Goal: Transaction & Acquisition: Book appointment/travel/reservation

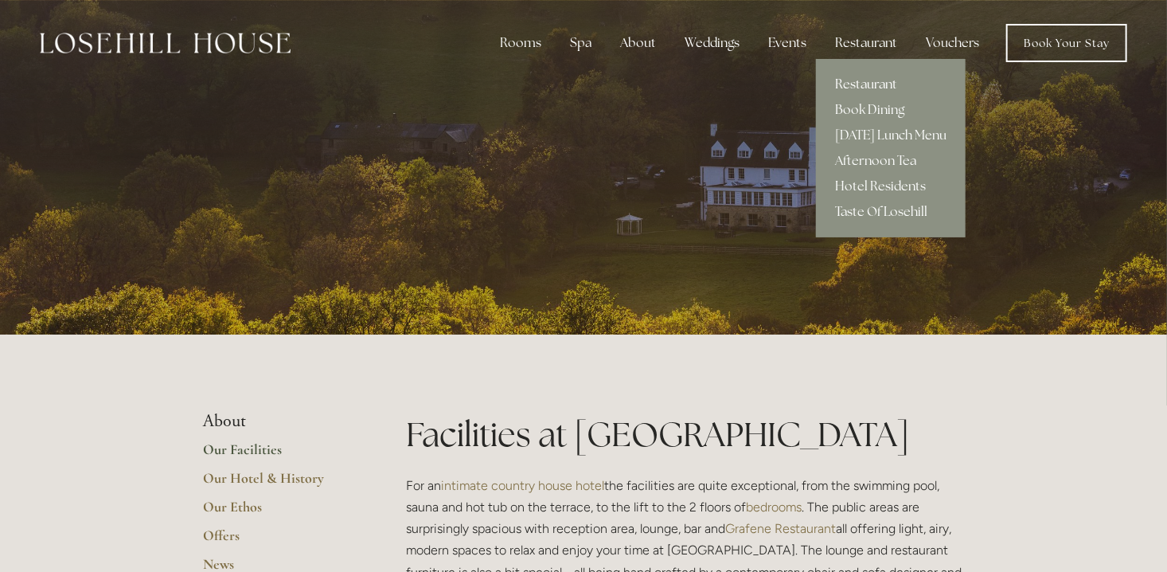
click at [862, 80] on link "Restaurant" at bounding box center [891, 84] width 150 height 25
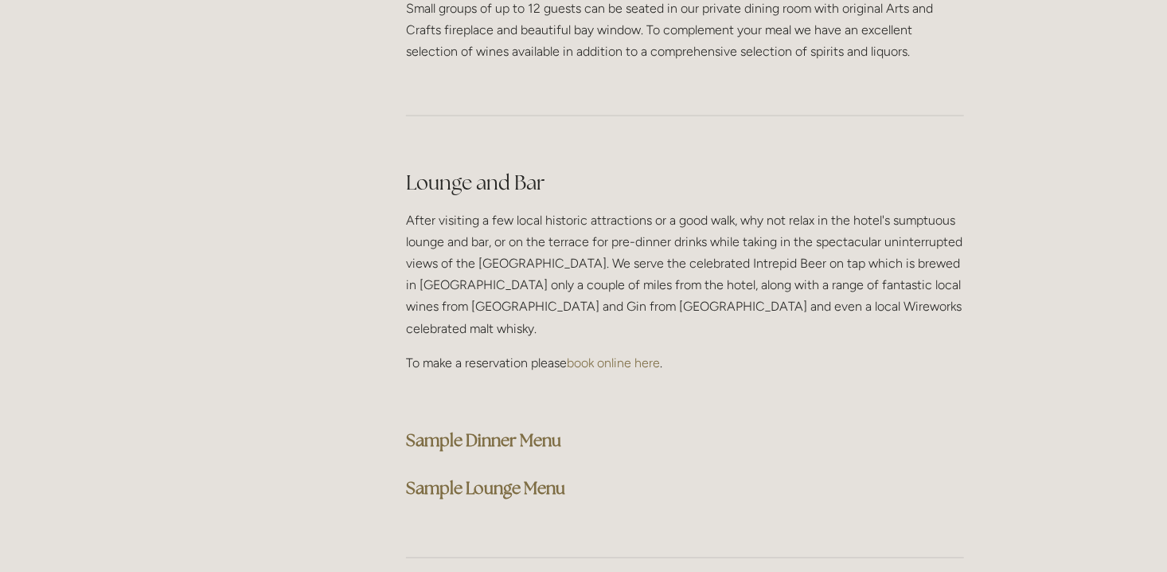
scroll to position [3981, 0]
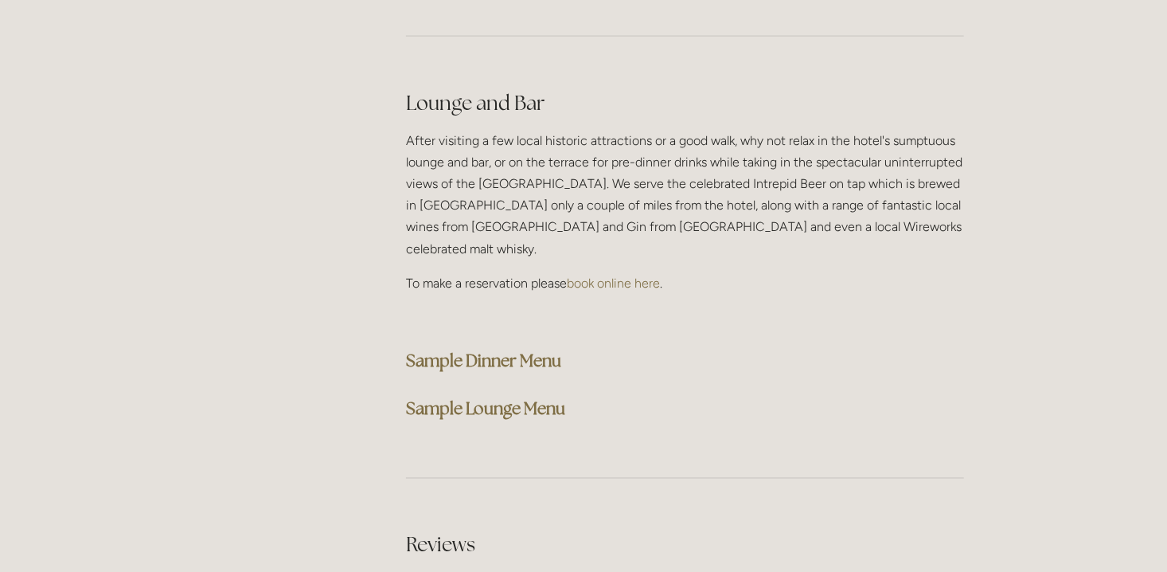
click at [524, 350] on strong "Sample Dinner Menu" at bounding box center [483, 360] width 155 height 21
click at [494, 398] on strong "Sample Lounge Menu" at bounding box center [485, 408] width 159 height 21
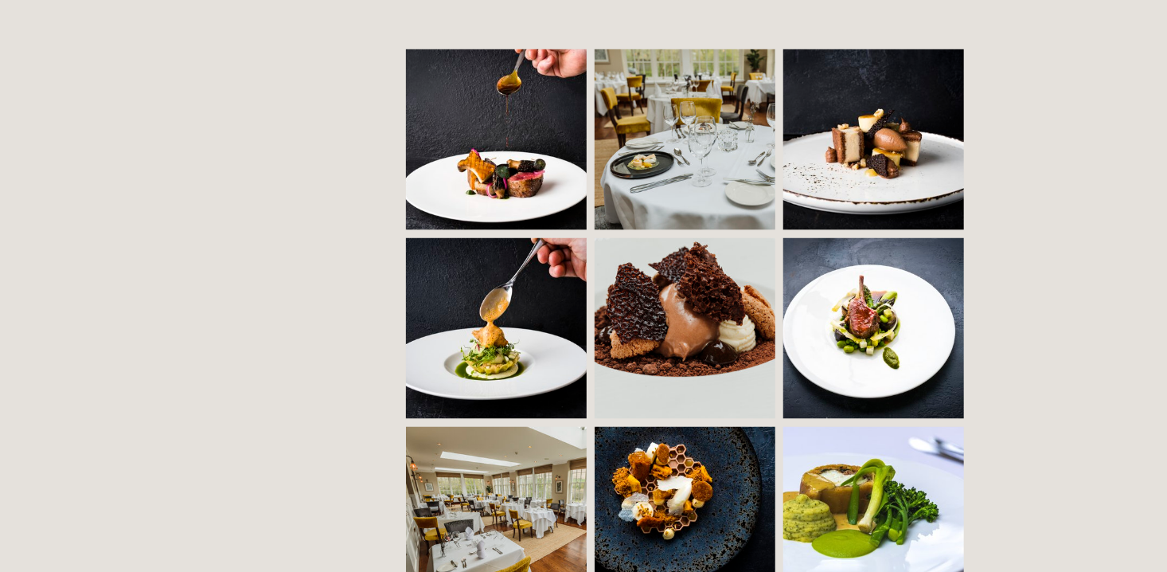
scroll to position [1115, 0]
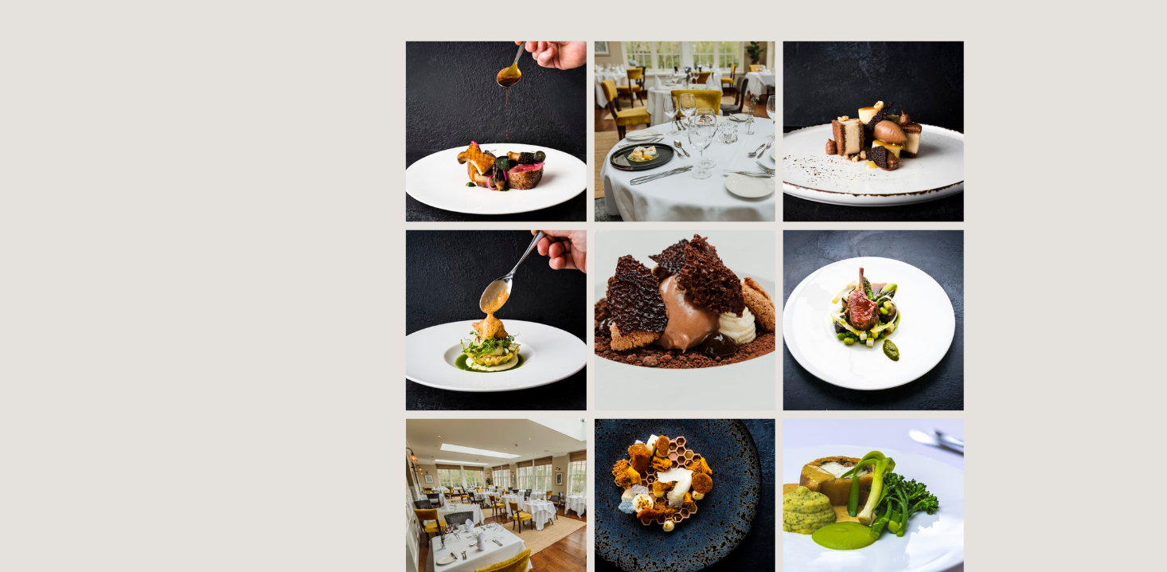
click at [897, 330] on img at bounding box center [874, 320] width 260 height 181
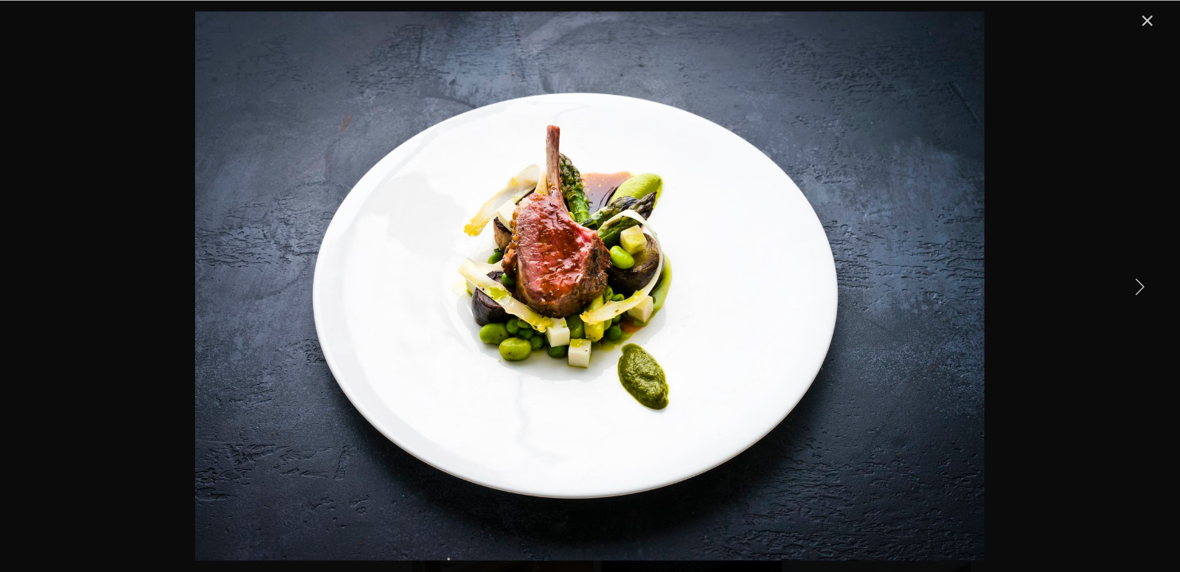
click at [1143, 286] on link "Next Item" at bounding box center [1138, 285] width 35 height 35
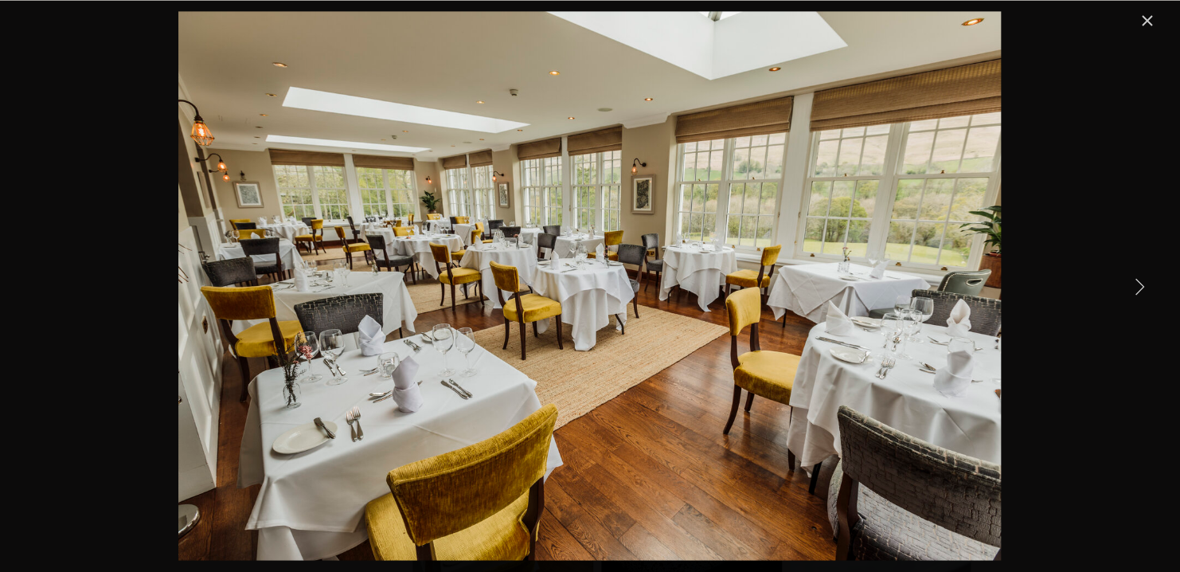
click at [1138, 285] on link "Next Item" at bounding box center [1138, 285] width 35 height 35
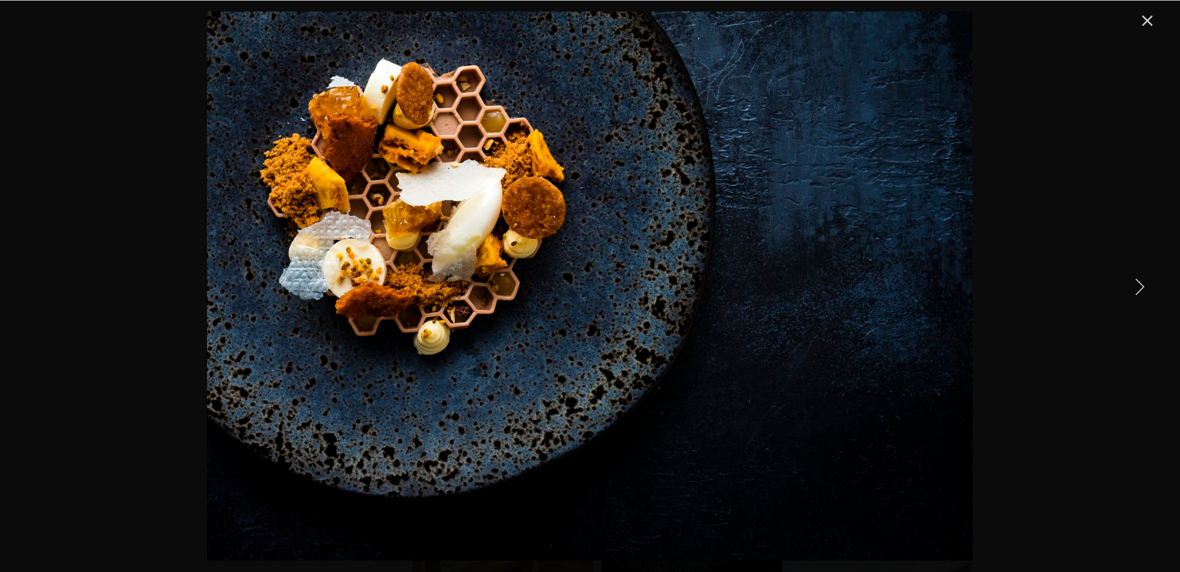
click at [1138, 285] on link "Next Item" at bounding box center [1138, 285] width 35 height 35
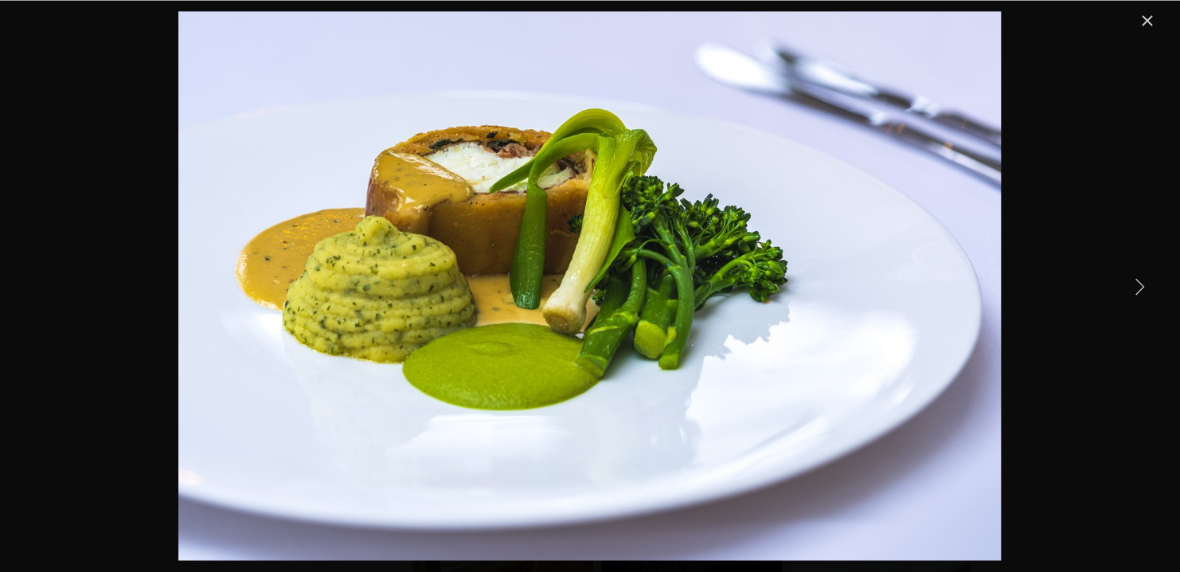
click at [1140, 282] on link "Next Item" at bounding box center [1138, 285] width 35 height 35
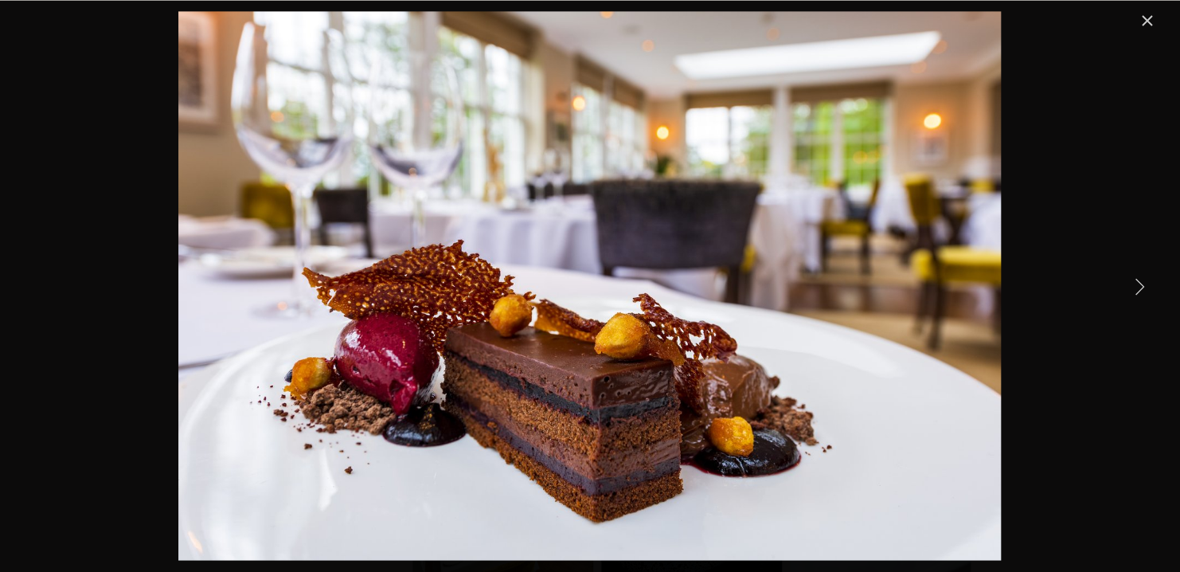
click at [1141, 282] on link "Next Item" at bounding box center [1138, 285] width 35 height 35
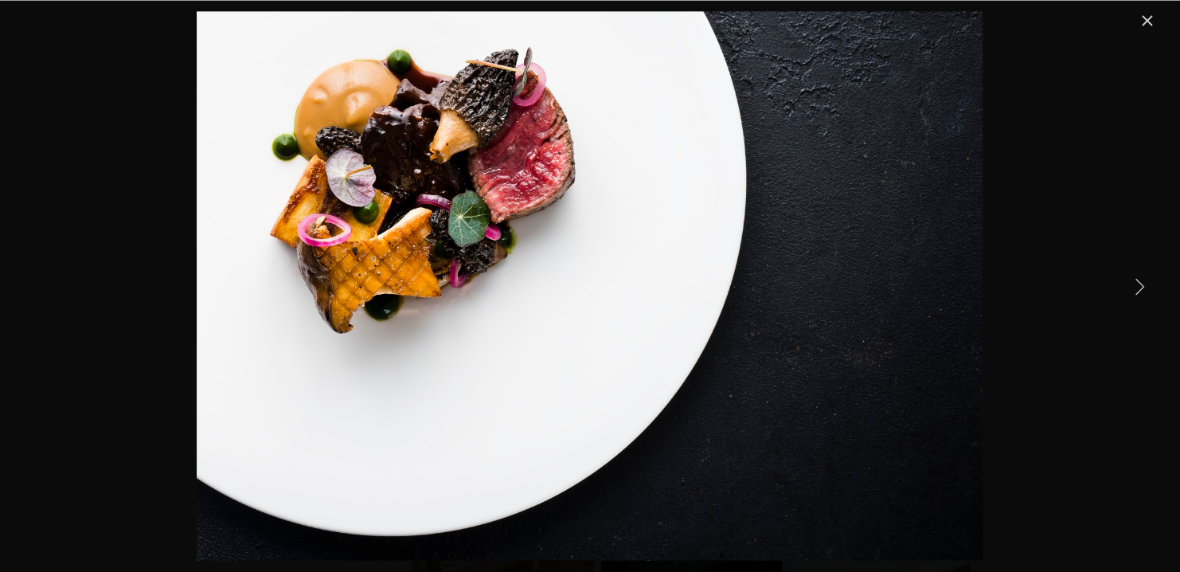
click at [1143, 281] on link "Next Item" at bounding box center [1138, 285] width 35 height 35
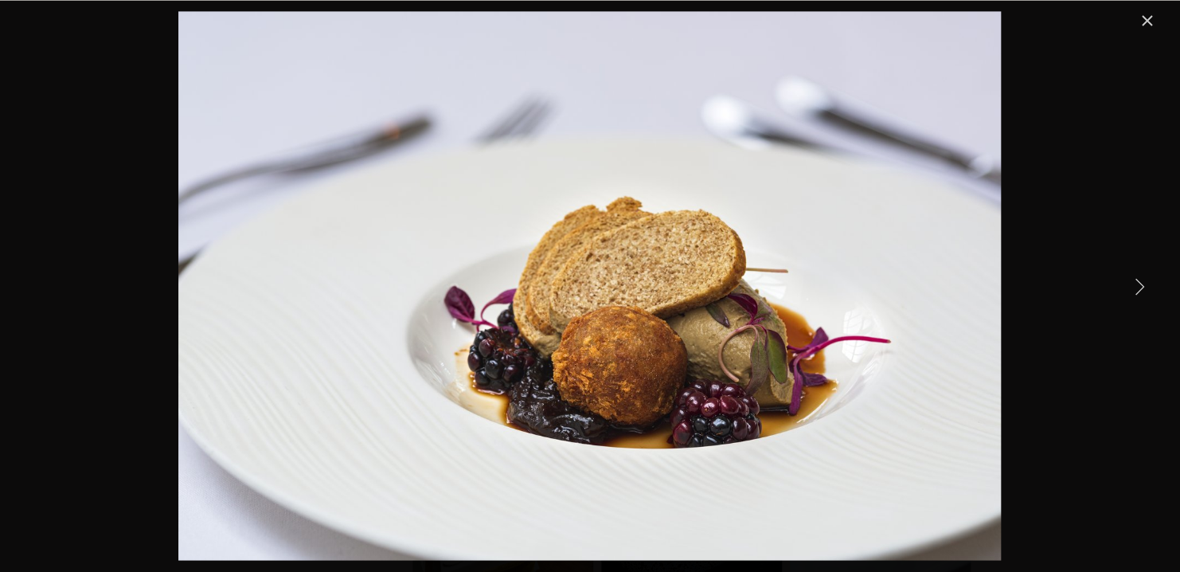
click at [1141, 21] on link "Close" at bounding box center [1146, 20] width 19 height 19
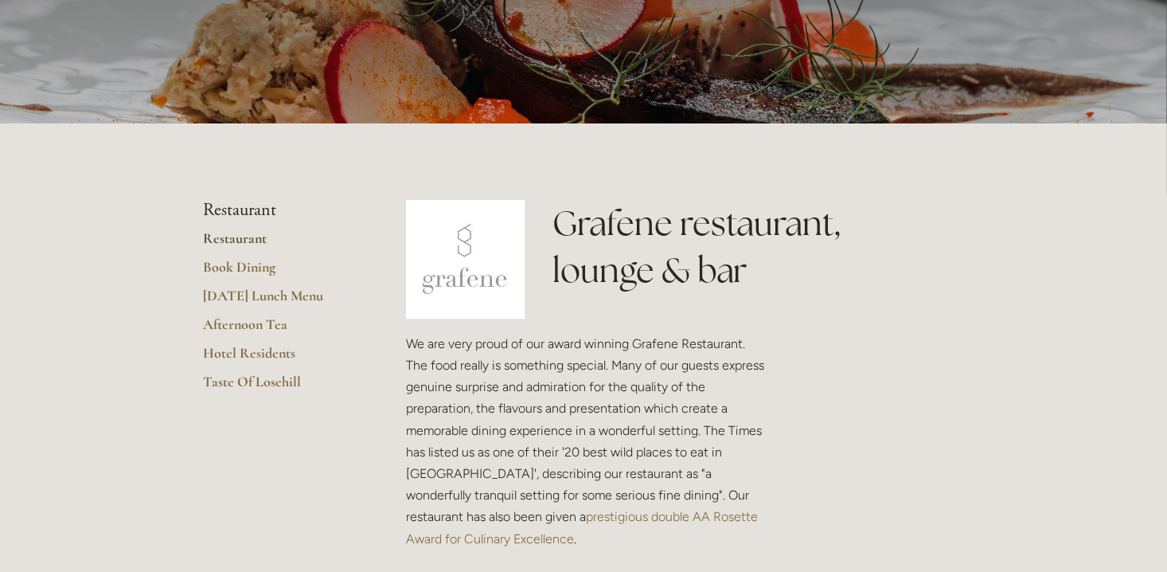
scroll to position [239, 0]
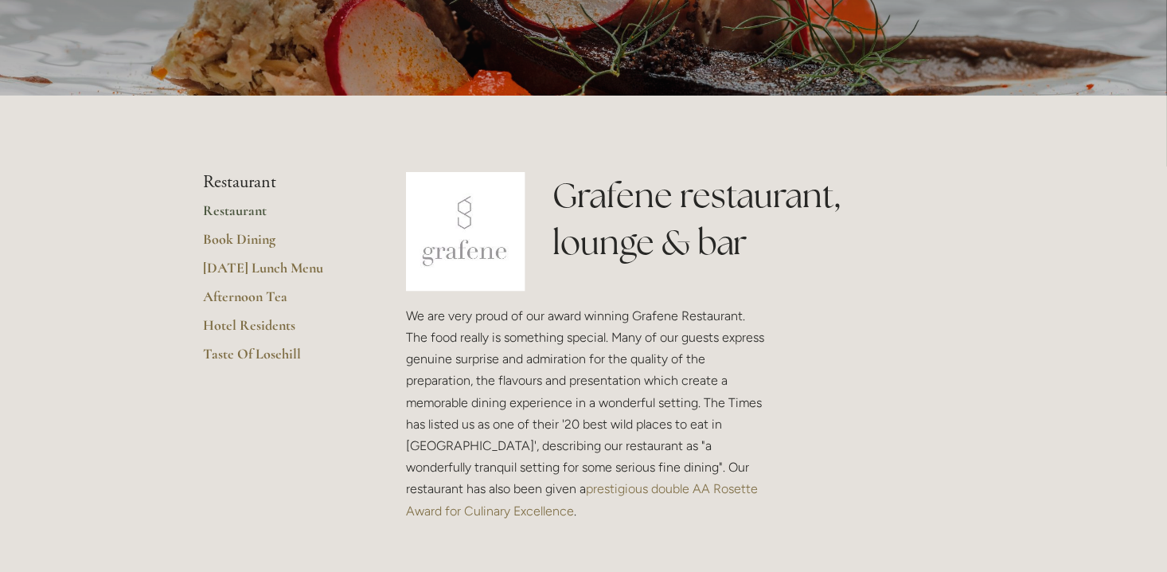
click at [244, 208] on link "Restaurant" at bounding box center [279, 215] width 152 height 29
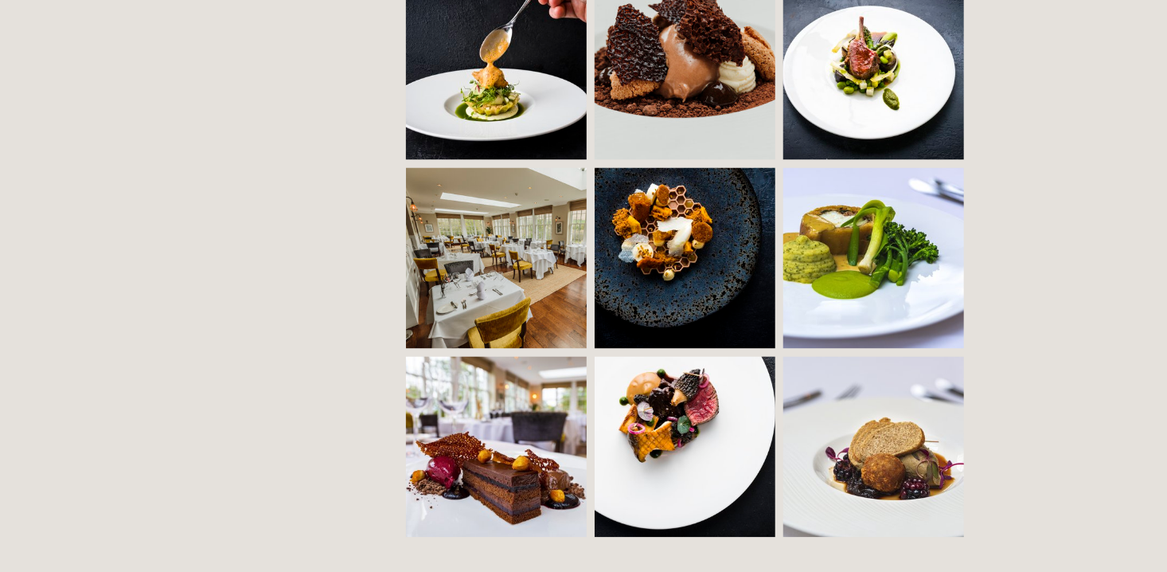
scroll to position [1274, 0]
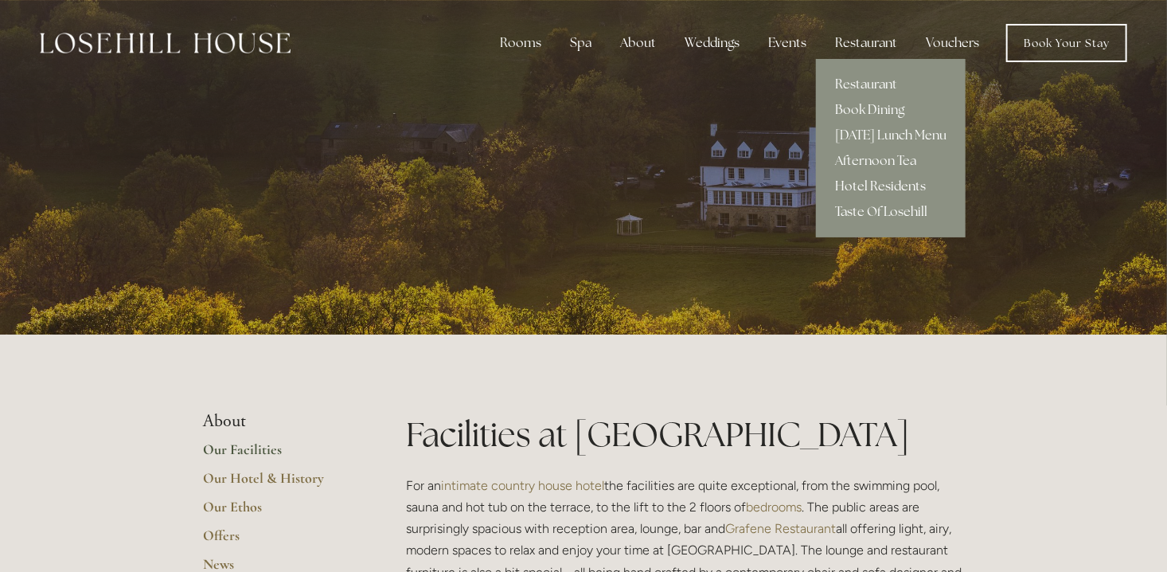
click at [856, 186] on link "Hotel Residents" at bounding box center [891, 186] width 150 height 25
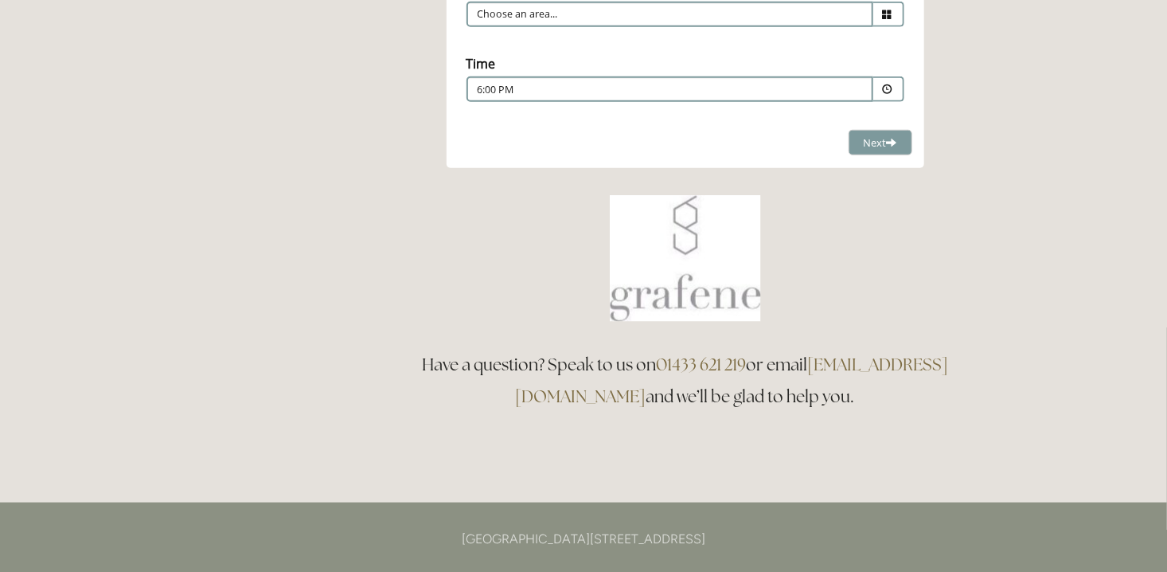
scroll to position [398, 0]
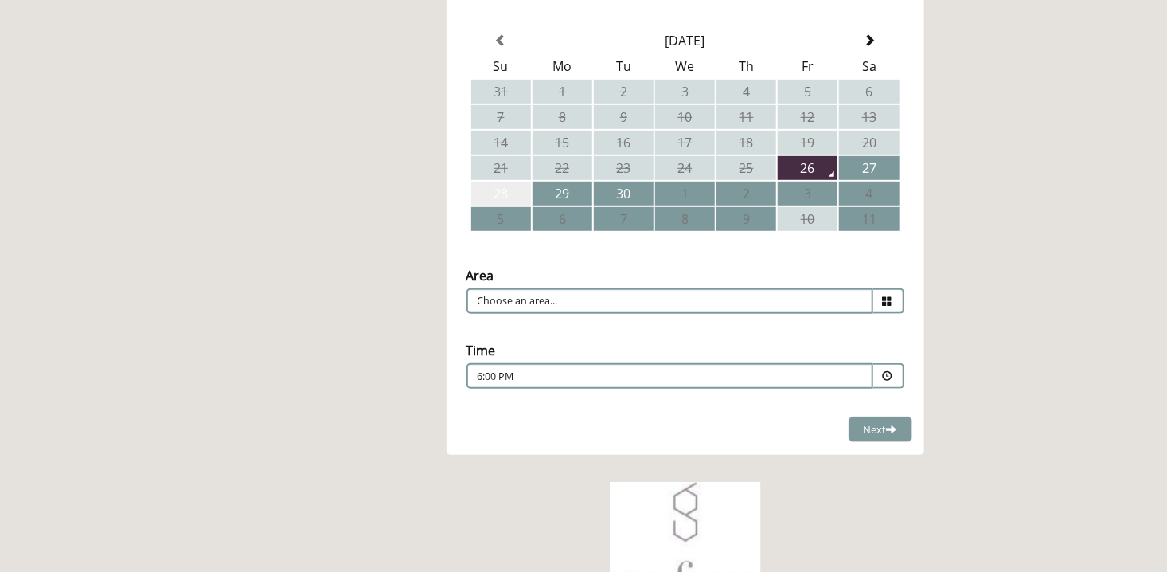
click at [502, 193] on td "28" at bounding box center [501, 194] width 60 height 24
click at [883, 298] on icon at bounding box center [888, 301] width 10 height 10
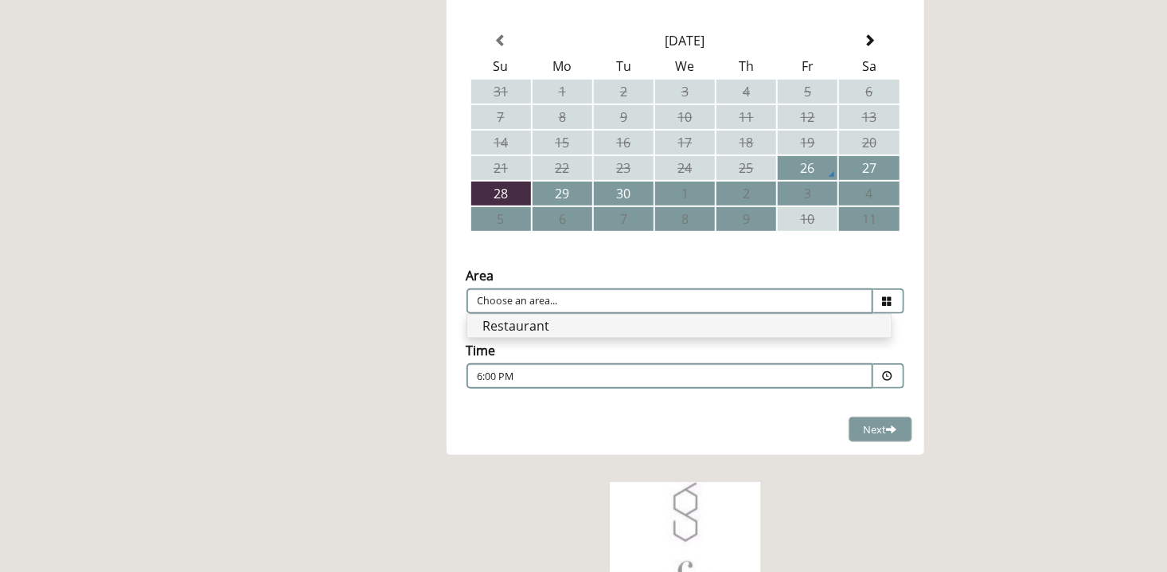
click at [537, 320] on li "Restaurant" at bounding box center [679, 326] width 424 height 22
type input "Restaurant"
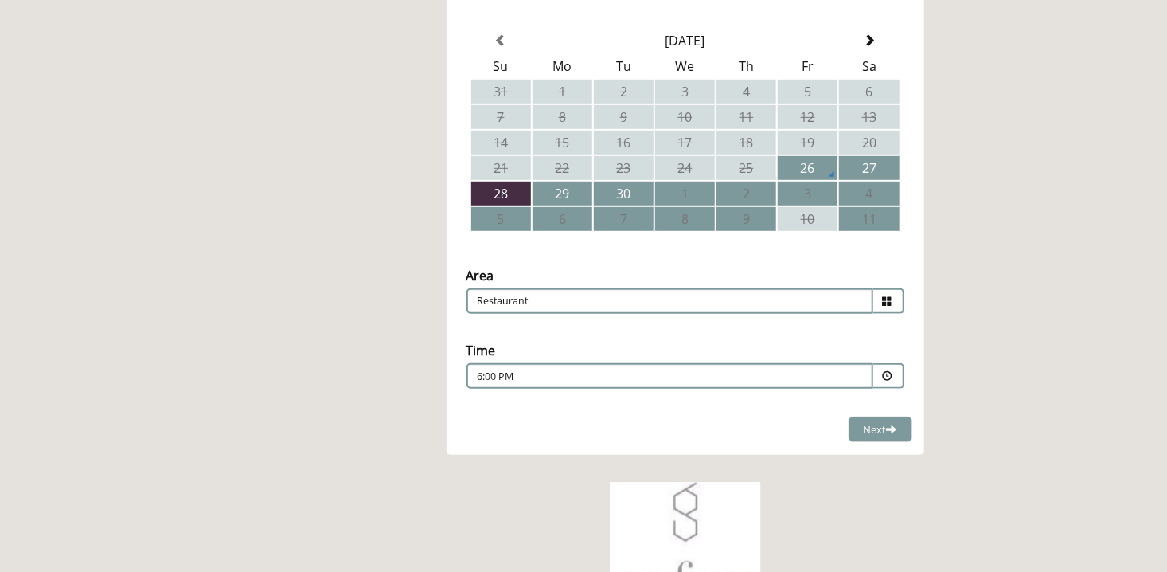
click at [893, 374] on span at bounding box center [888, 376] width 10 height 10
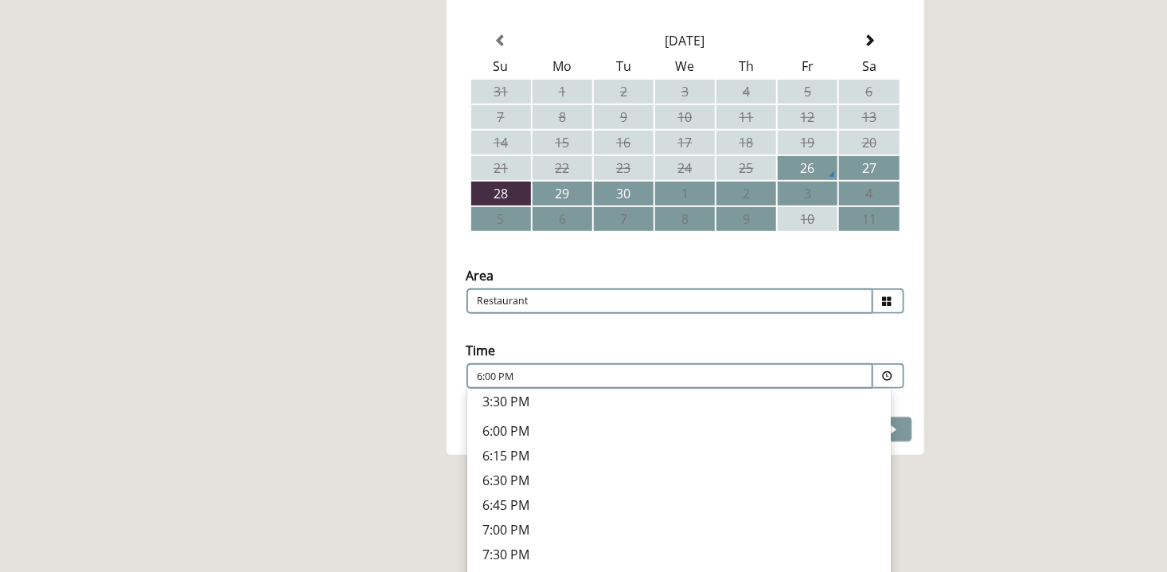
scroll to position [497, 0]
click at [507, 452] on p "6:30 PM" at bounding box center [679, 461] width 392 height 18
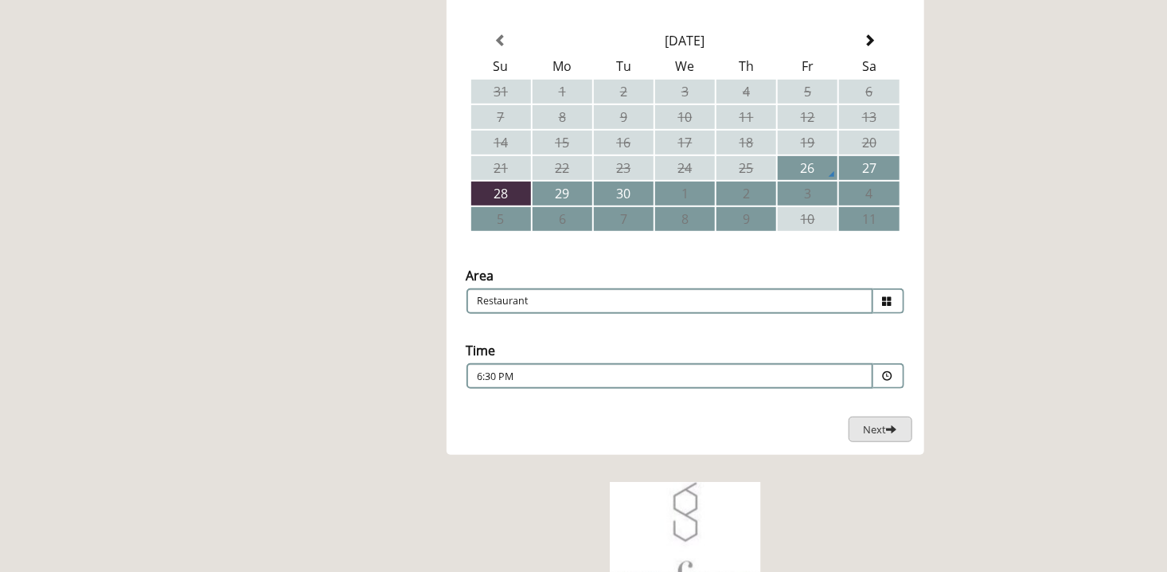
click at [877, 426] on span "Next" at bounding box center [880, 429] width 33 height 14
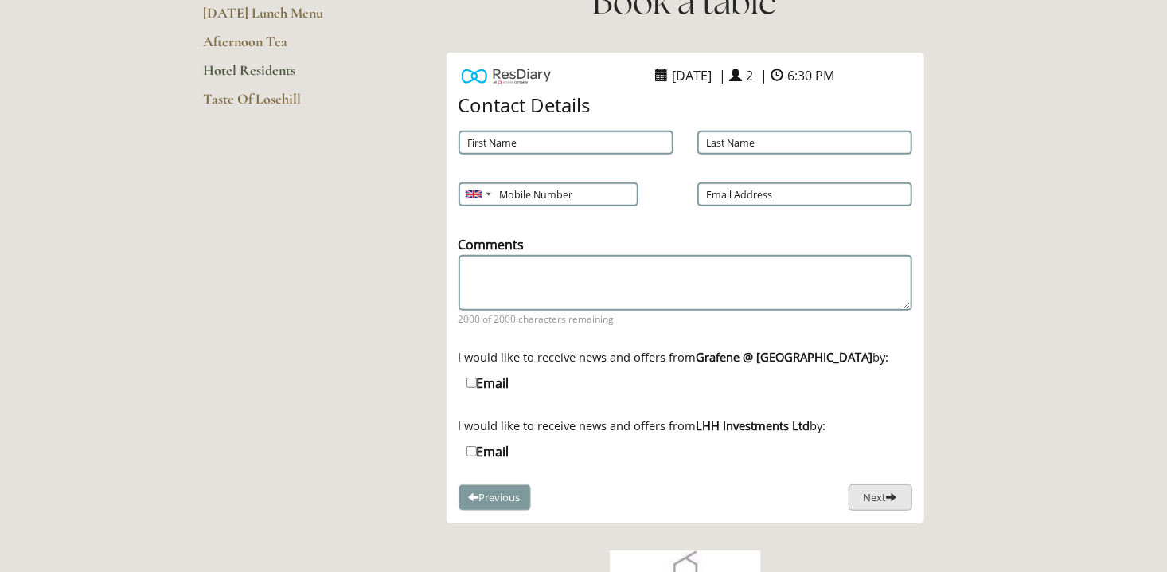
scroll to position [156, 0]
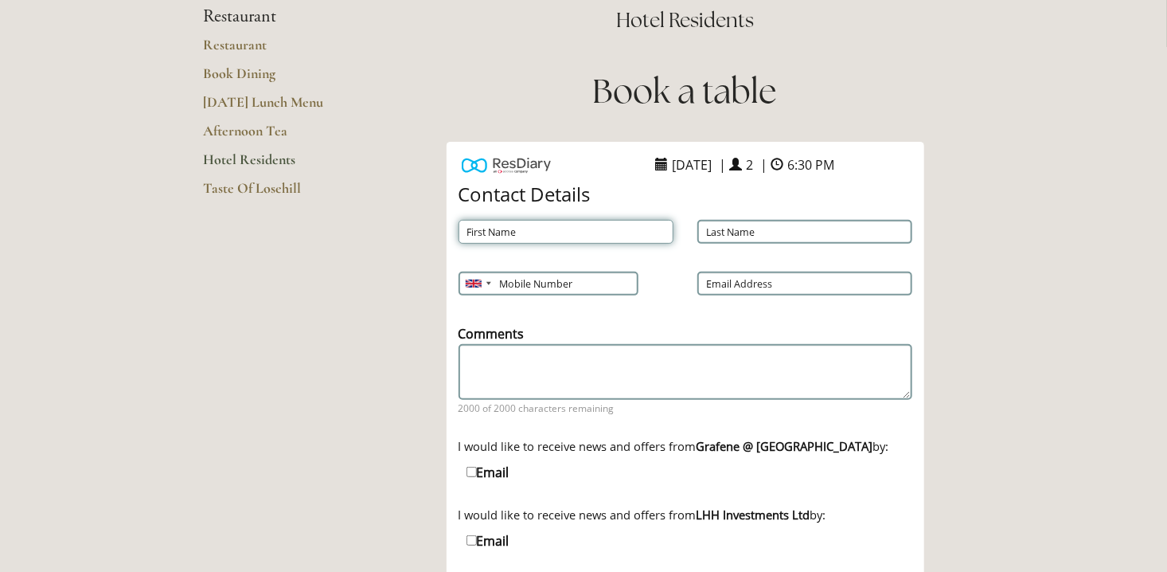
click at [590, 227] on input "First Name" at bounding box center [566, 232] width 215 height 24
type input "Adam"
type input "Kwolek"
click at [533, 275] on input "Mobile Number" at bounding box center [548, 284] width 178 height 24
type input "07859017792"
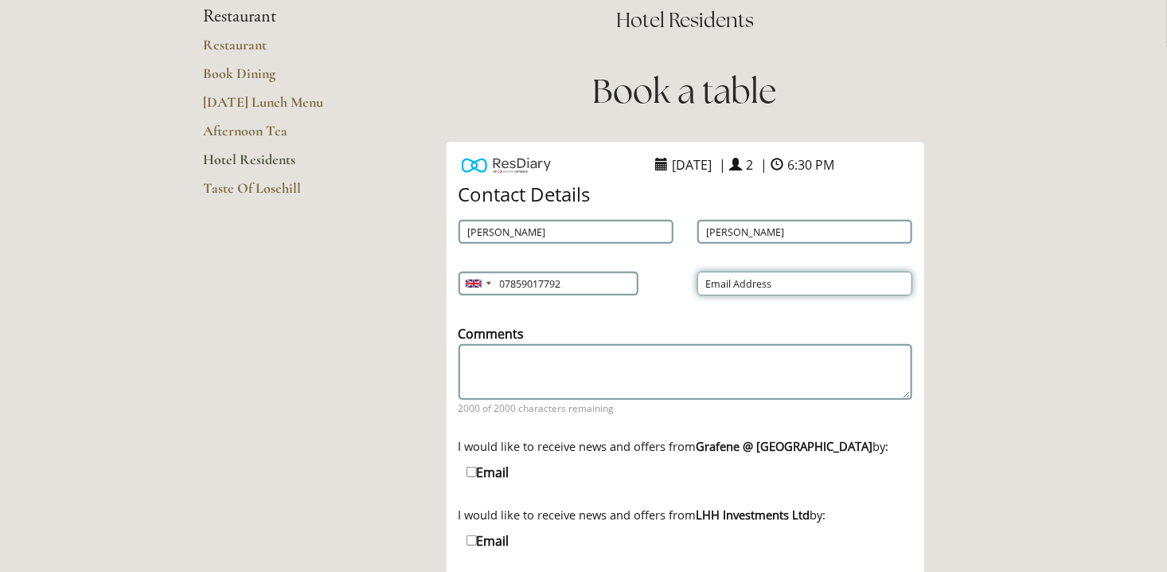
click at [830, 278] on input "Email Address" at bounding box center [805, 284] width 215 height 24
type input "akwolek@outlook.com"
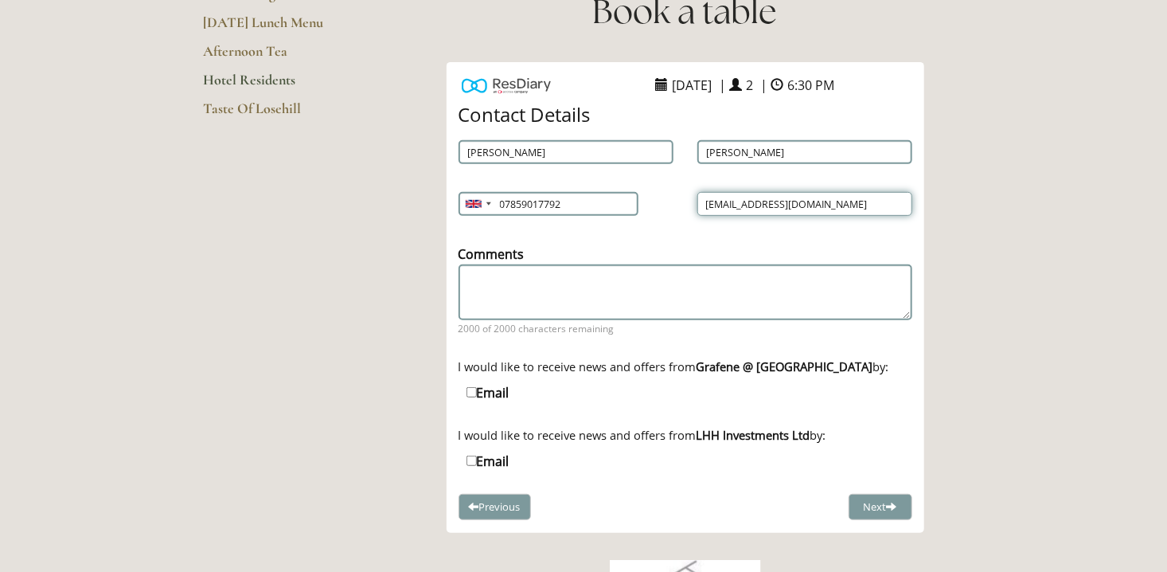
scroll to position [315, 0]
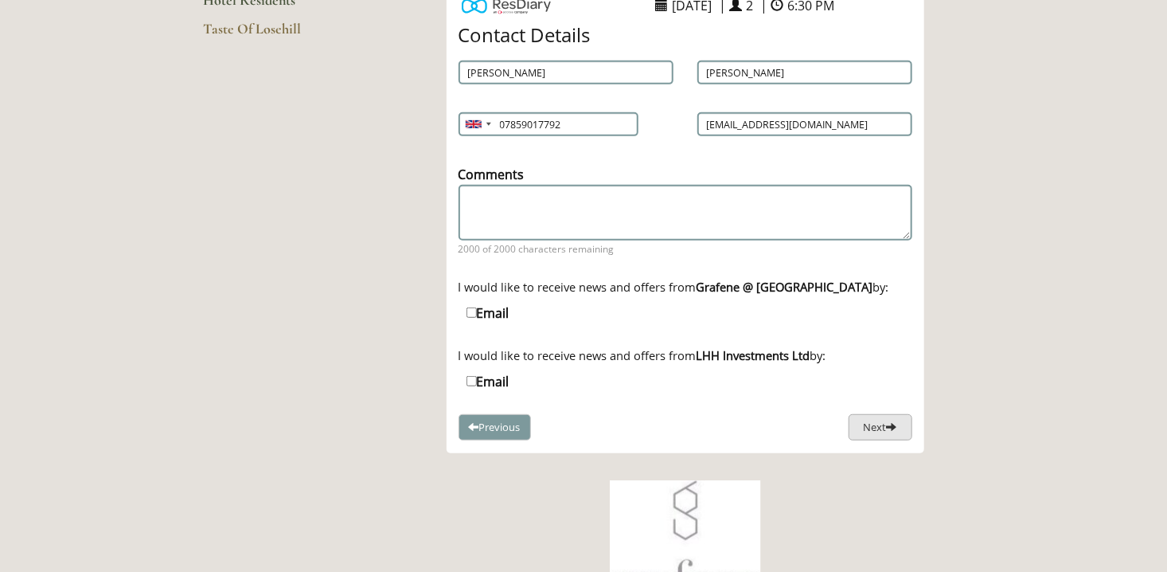
click at [877, 422] on button "Next" at bounding box center [881, 427] width 64 height 26
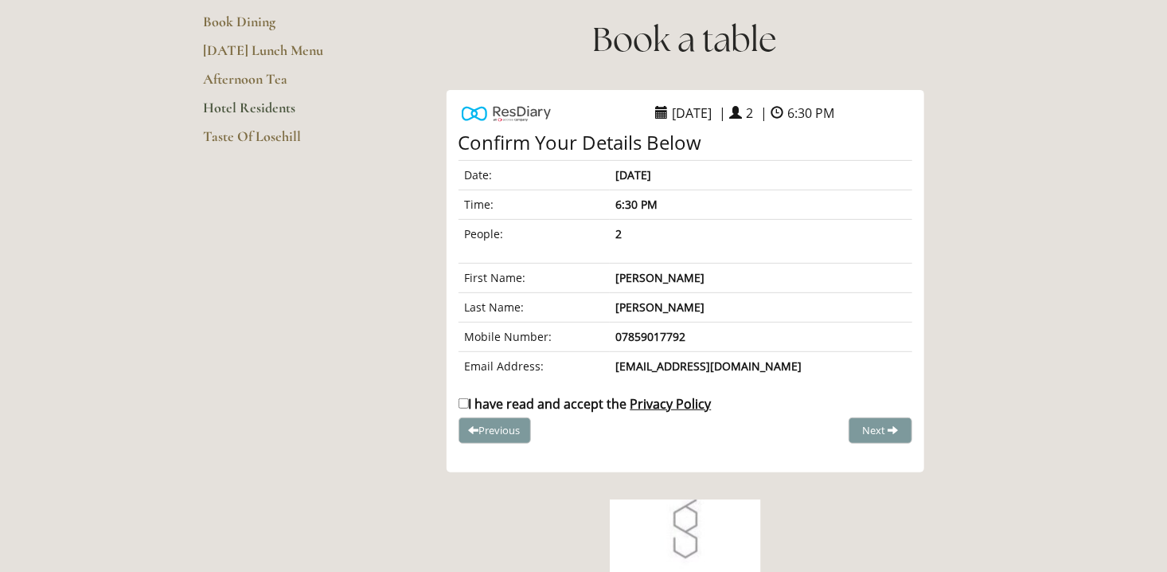
scroll to position [236, 0]
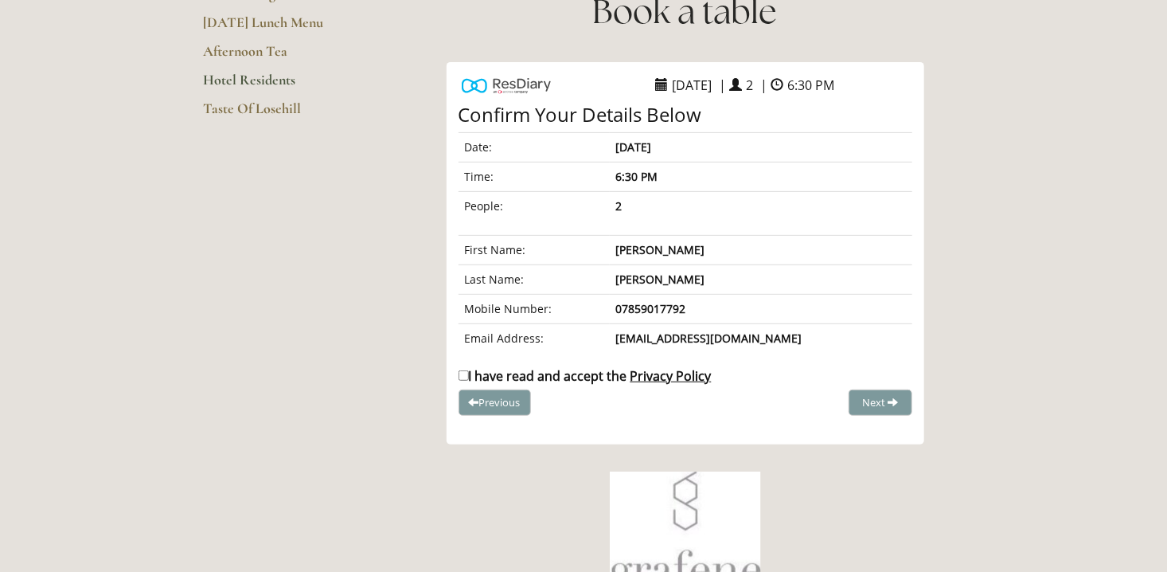
click at [463, 373] on input "I have read and accept the Privacy Policy" at bounding box center [464, 375] width 10 height 10
checkbox input "true"
click at [885, 399] on span "Complete Booking" at bounding box center [846, 402] width 88 height 14
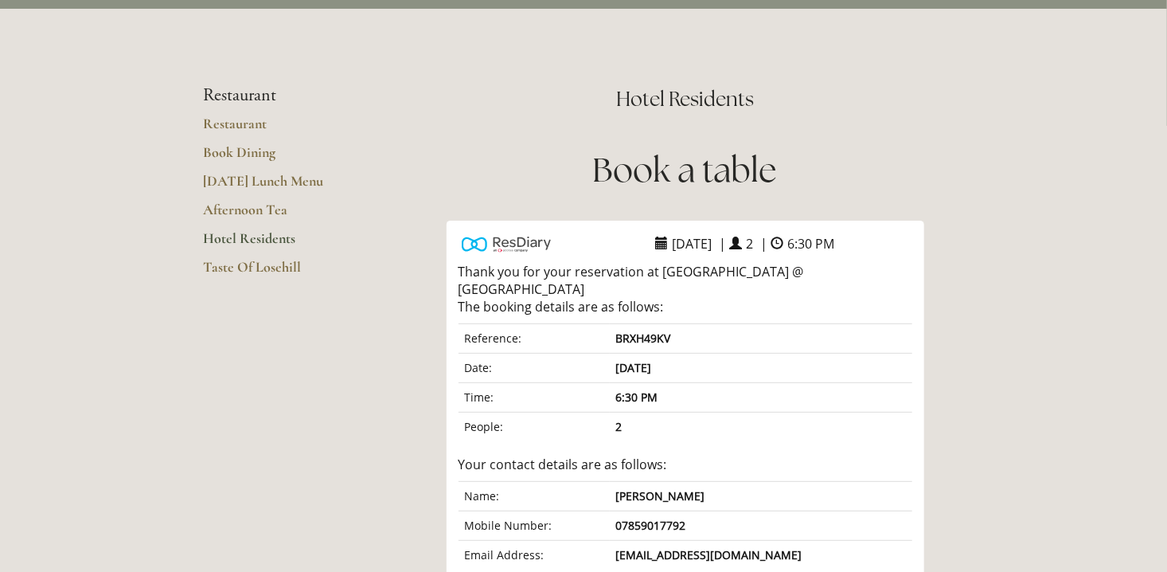
scroll to position [0, 0]
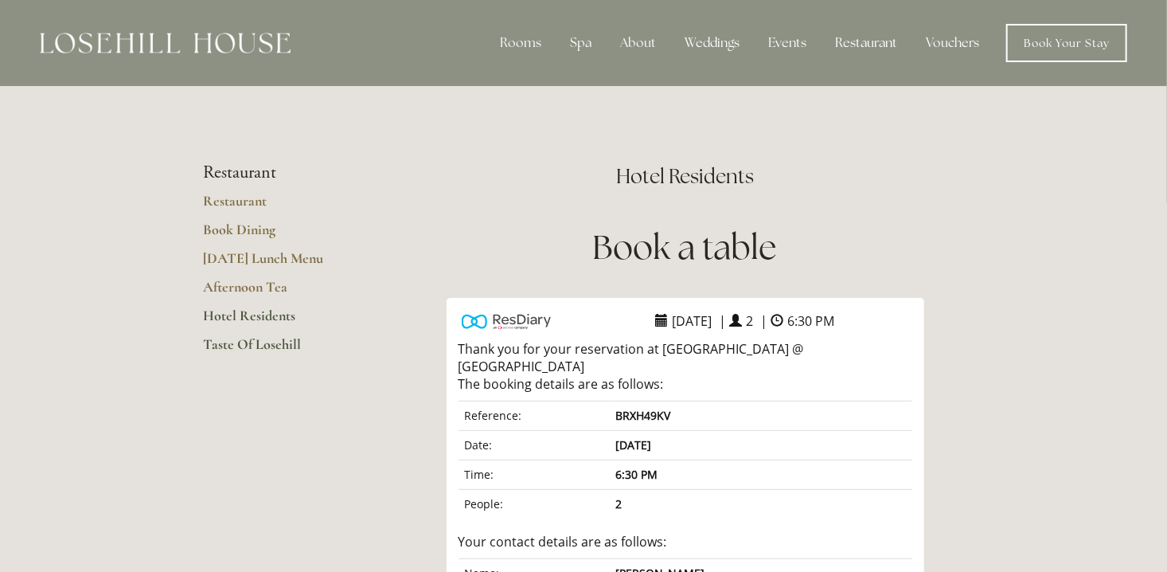
click at [228, 343] on link "Taste Of Losehill" at bounding box center [279, 349] width 152 height 29
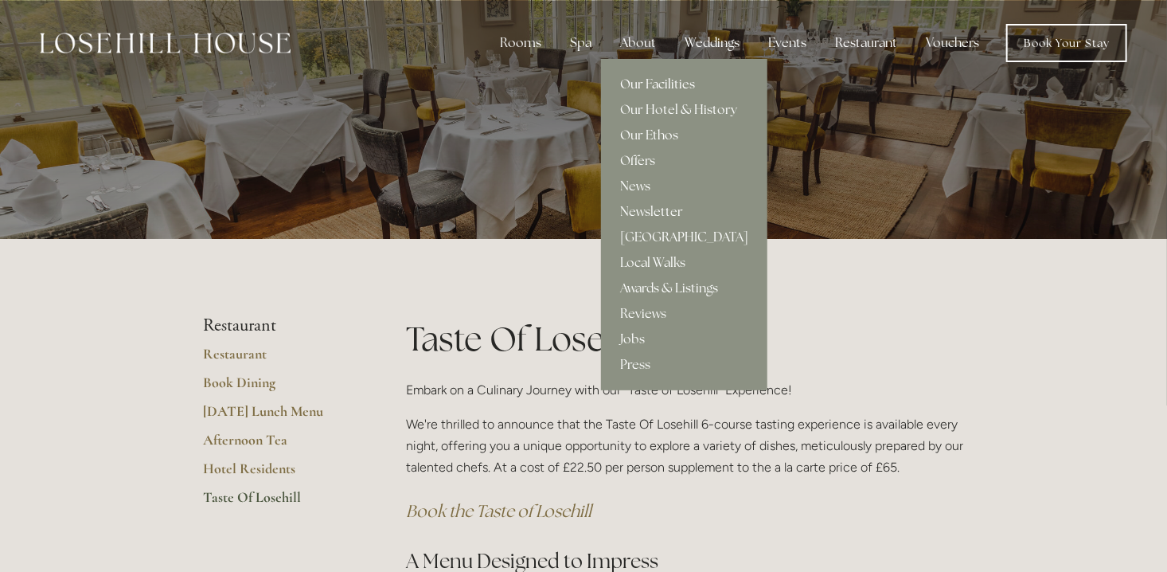
click at [644, 84] on link "Our Facilities" at bounding box center [684, 84] width 166 height 25
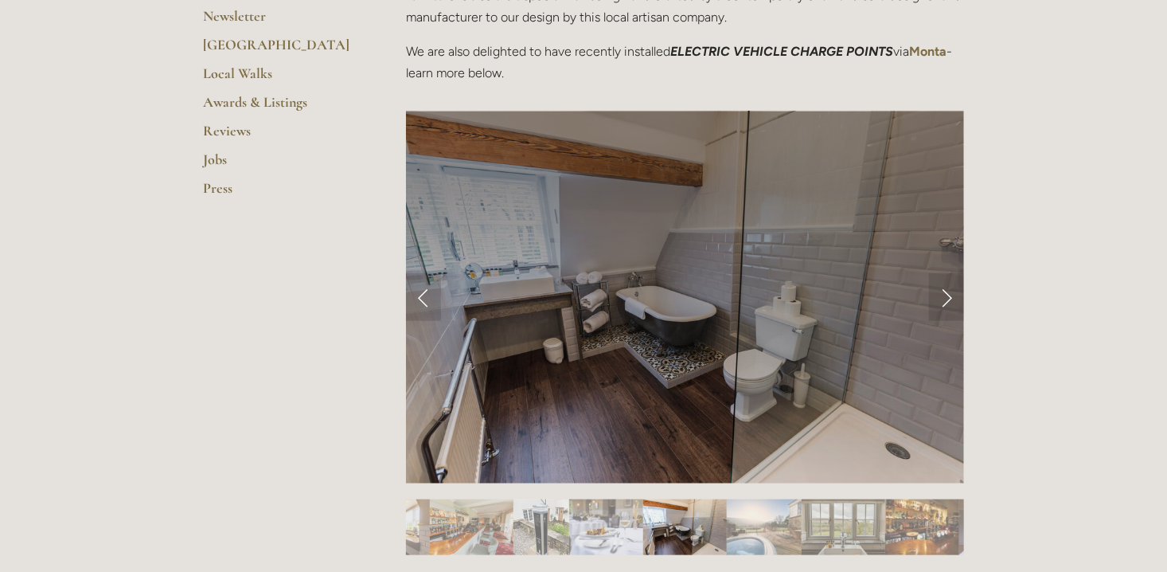
scroll to position [637, 0]
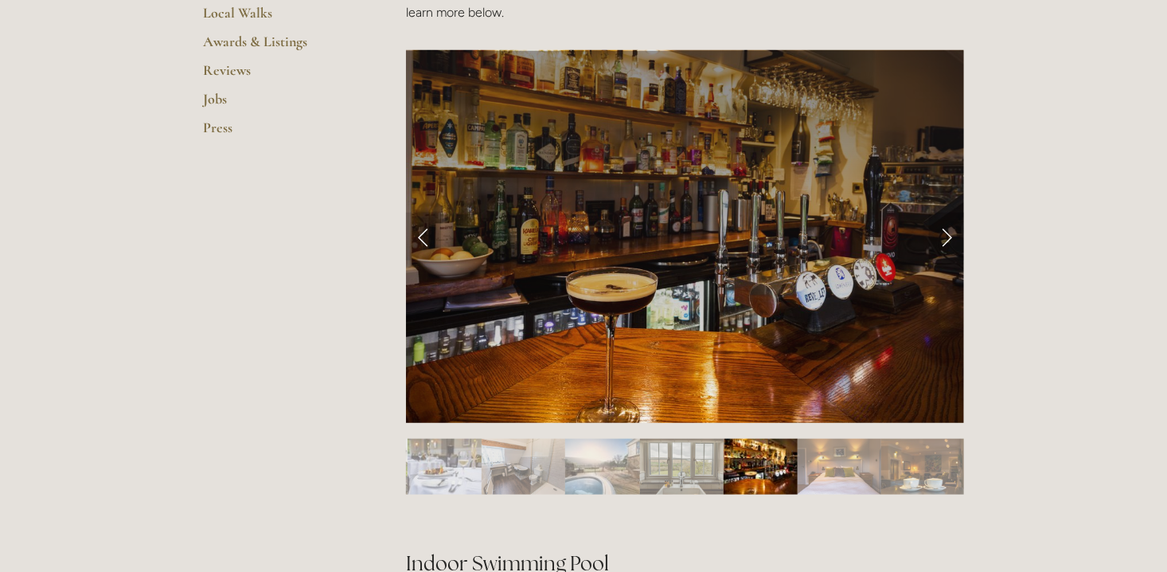
click at [954, 231] on link "Next Slide" at bounding box center [946, 237] width 35 height 48
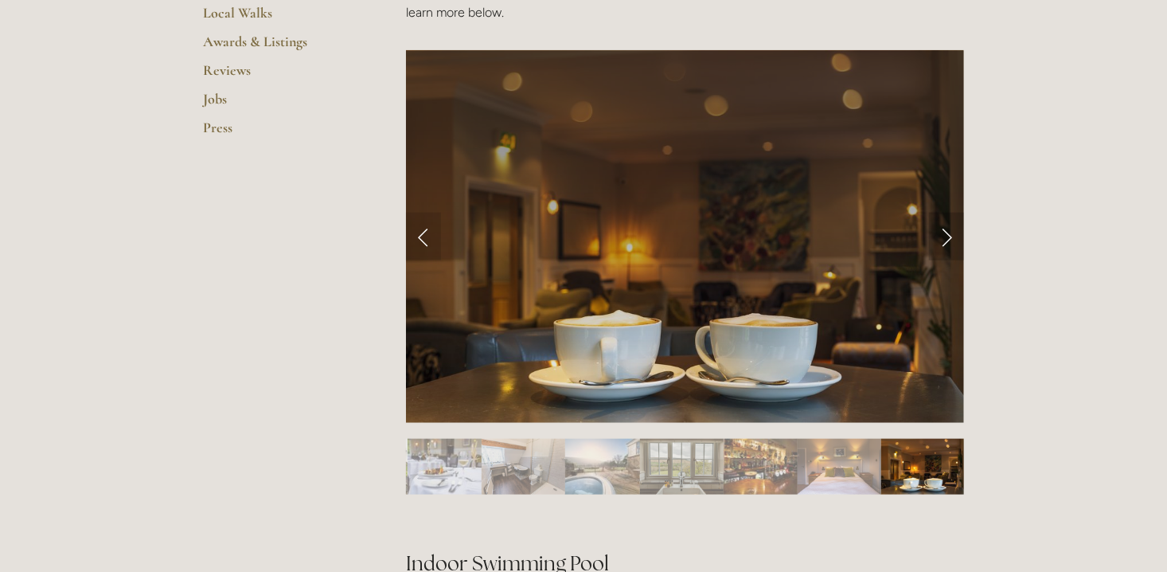
click at [953, 233] on link "Next Slide" at bounding box center [946, 237] width 35 height 48
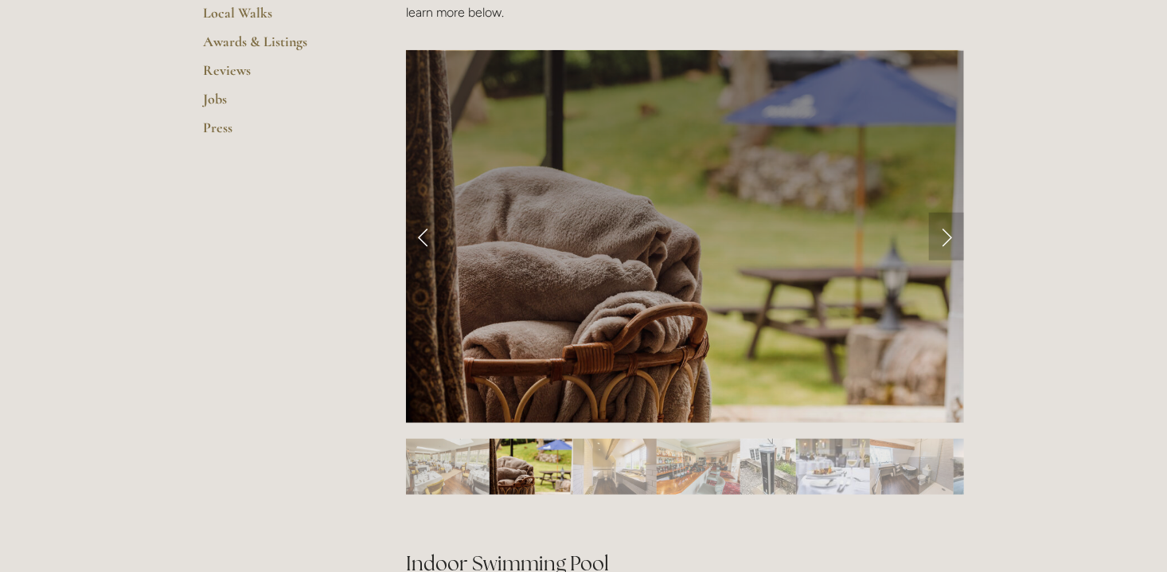
click at [953, 233] on link "Next Slide" at bounding box center [946, 237] width 35 height 48
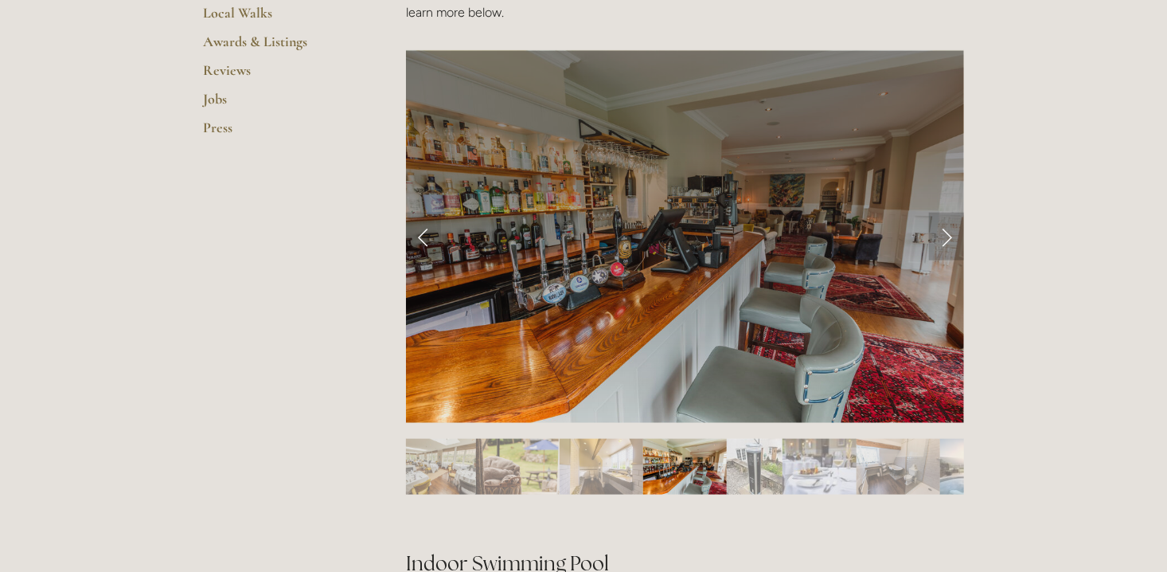
click at [953, 233] on link "Next Slide" at bounding box center [946, 237] width 35 height 48
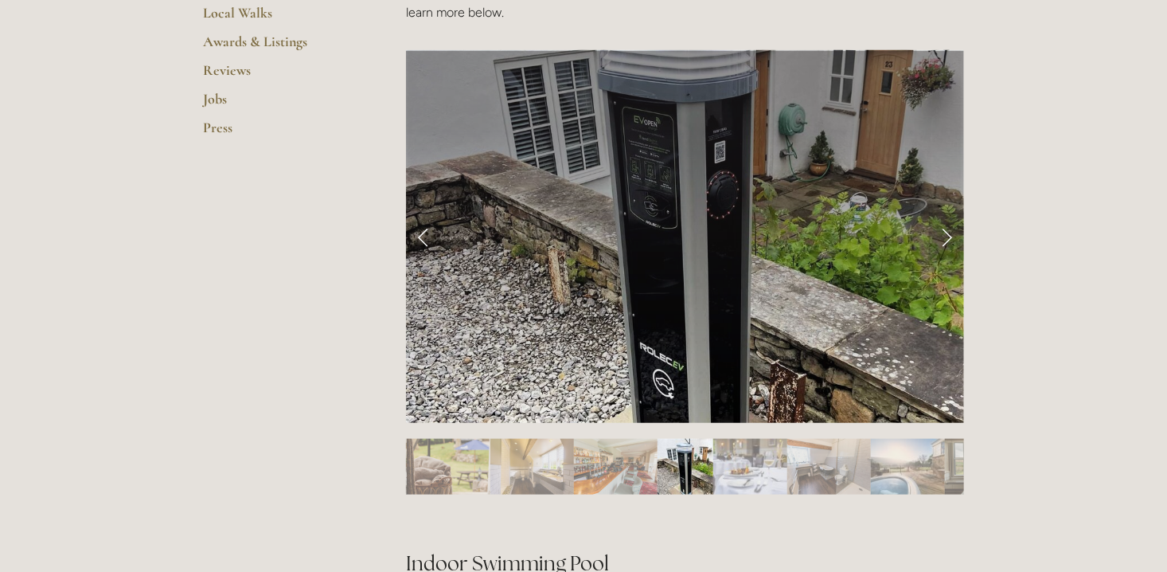
click at [953, 233] on link "Next Slide" at bounding box center [946, 237] width 35 height 48
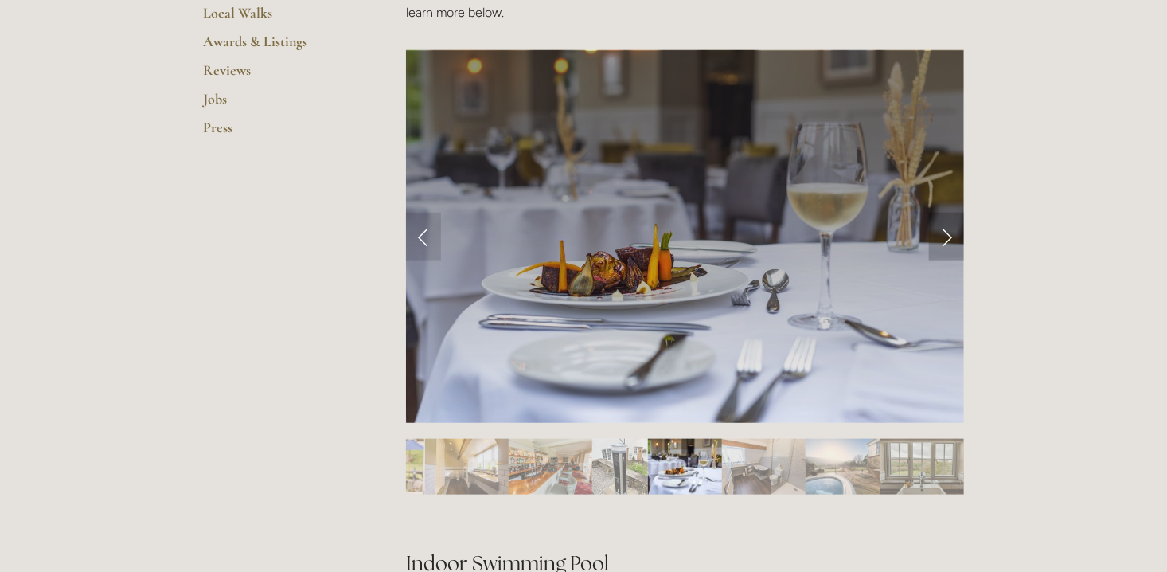
click at [953, 233] on link "Next Slide" at bounding box center [946, 237] width 35 height 48
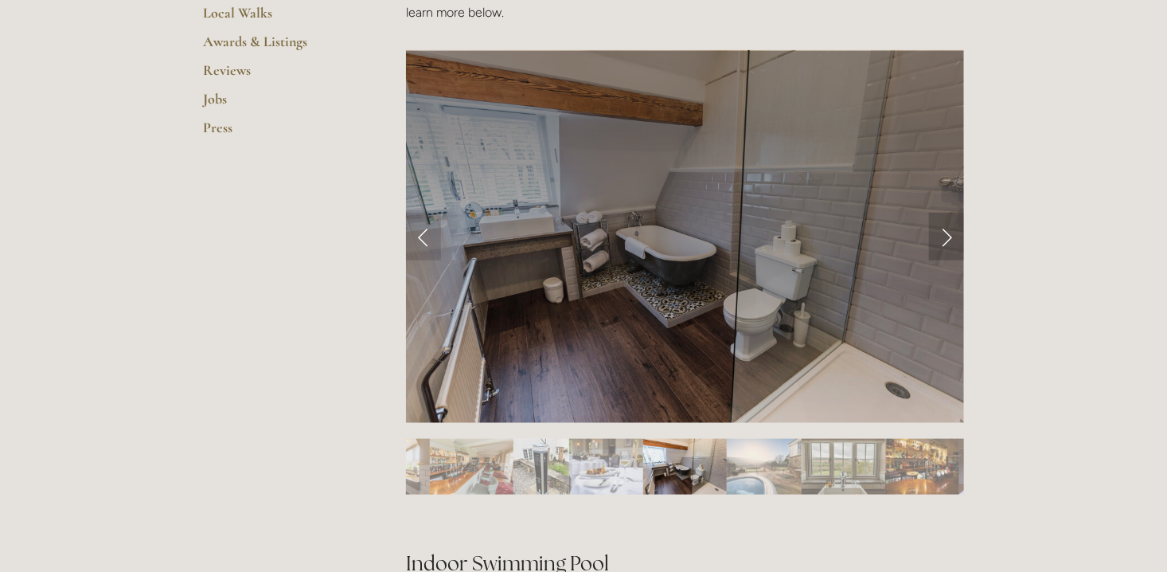
click at [953, 233] on link "Next Slide" at bounding box center [946, 237] width 35 height 48
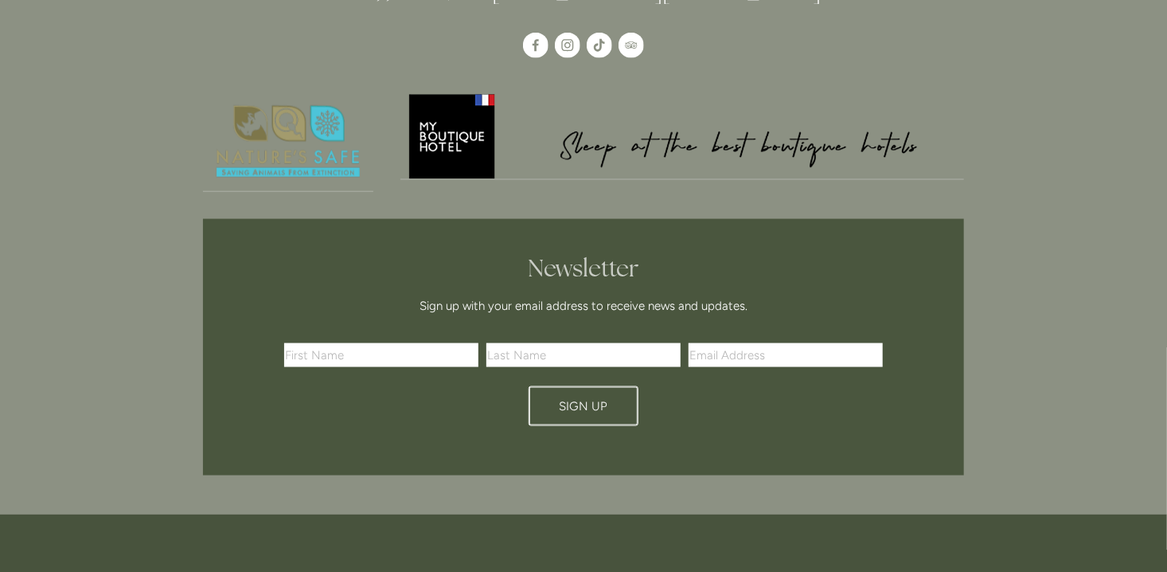
scroll to position [3742, 0]
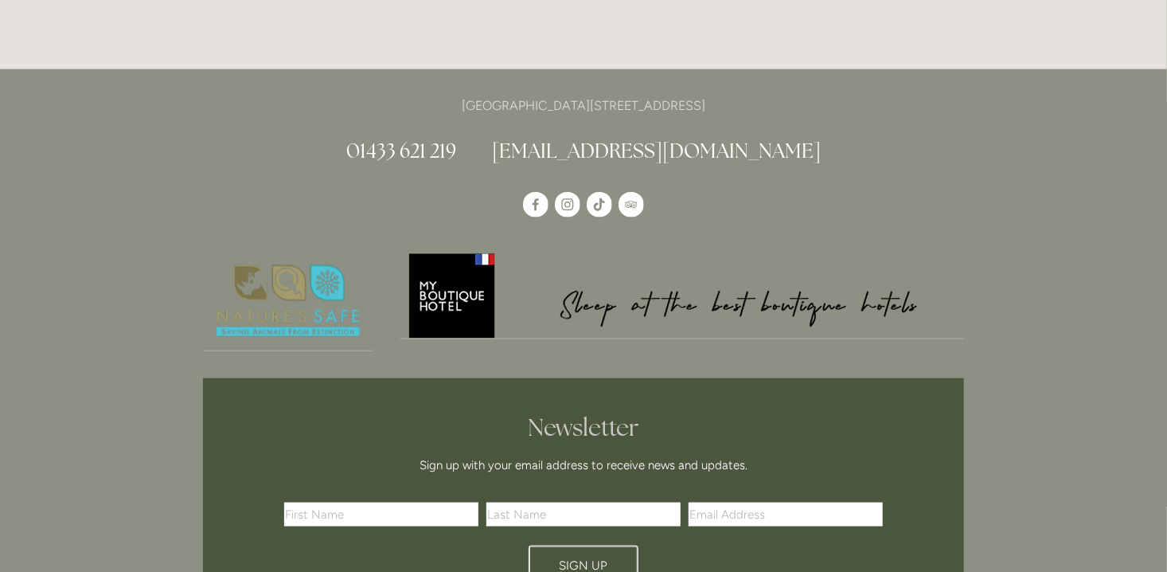
click at [650, 138] on link "[EMAIL_ADDRESS][DOMAIN_NAME]" at bounding box center [656, 150] width 329 height 25
click at [644, 138] on link "[EMAIL_ADDRESS][DOMAIN_NAME]" at bounding box center [656, 150] width 329 height 25
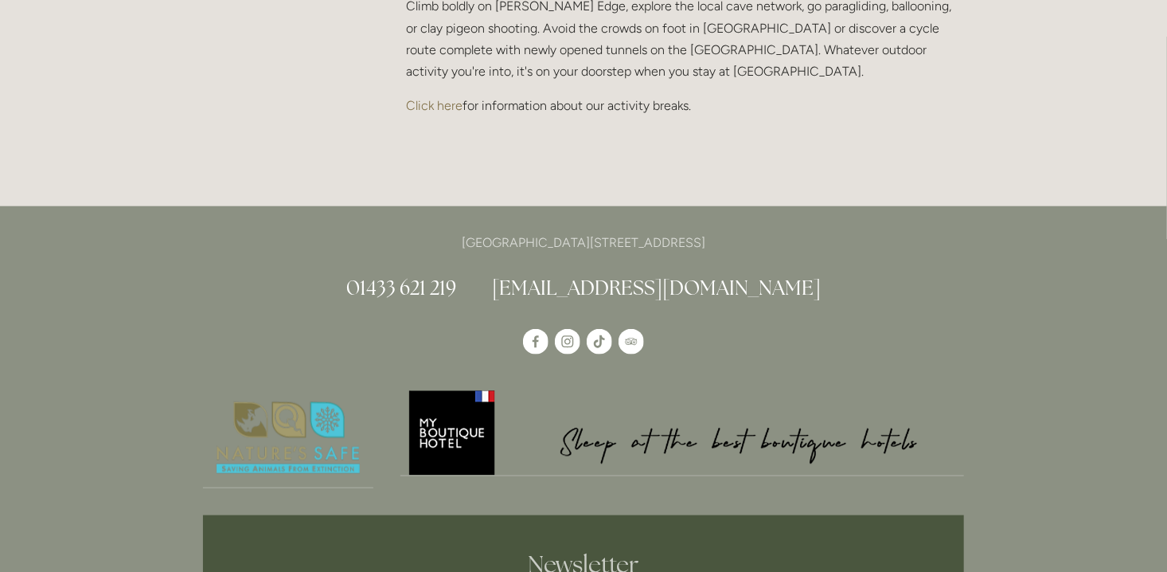
scroll to position [3583, 0]
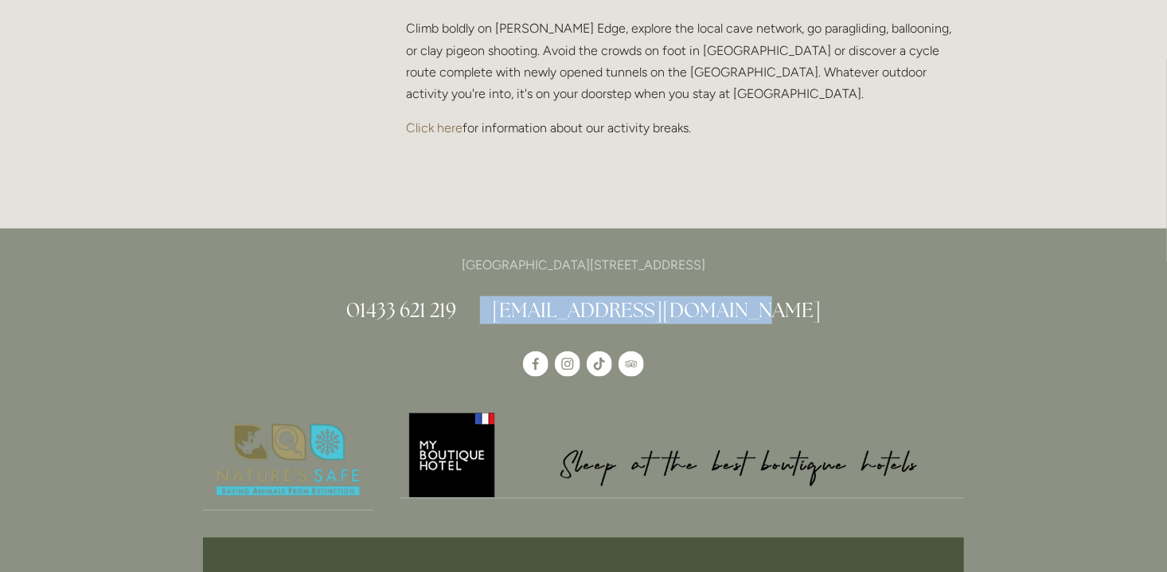
drag, startPoint x: 771, startPoint y: 283, endPoint x: 557, endPoint y: 291, distance: 213.5
click at [555, 296] on h2 "01433 621 219 info@losehillhouse.co.uk" at bounding box center [583, 310] width 761 height 28
copy link "nfo@losehillhouse.co.uk"
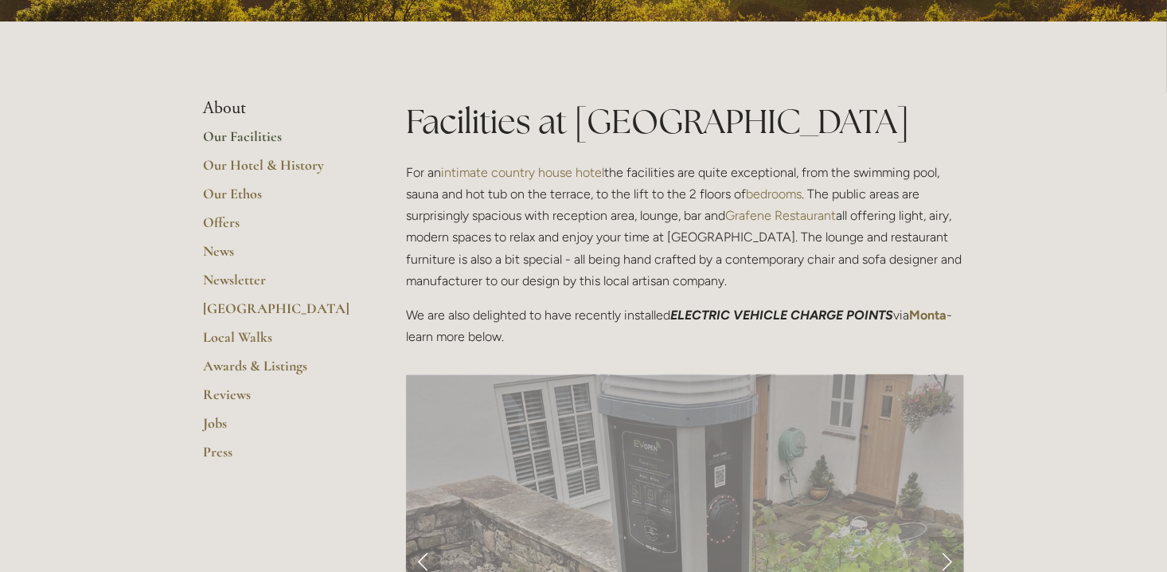
scroll to position [318, 0]
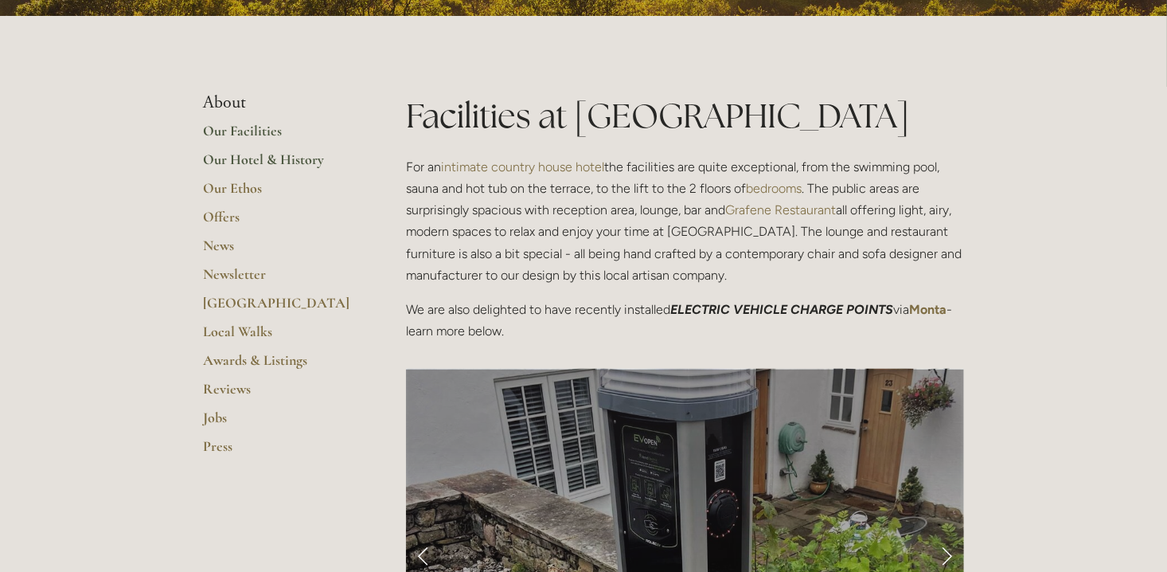
click at [272, 156] on link "Our Hotel & History" at bounding box center [279, 164] width 152 height 29
